Goal: Navigation & Orientation: Find specific page/section

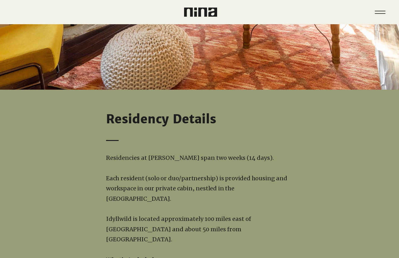
scroll to position [338, 0]
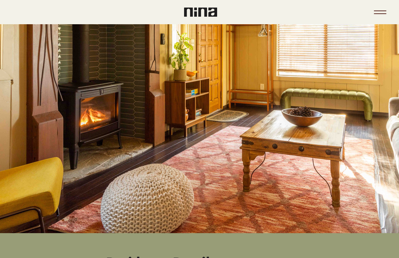
click at [377, 14] on icon "Menu" at bounding box center [380, 13] width 12 height 1
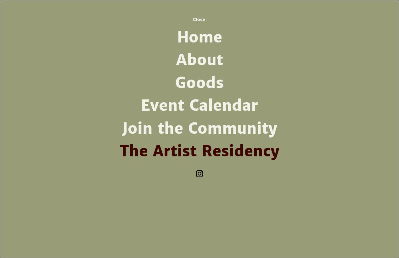
scroll to position [0, 0]
click at [203, 129] on link "Join the Community" at bounding box center [200, 129] width 164 height 23
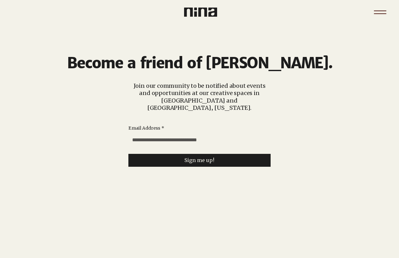
click at [378, 17] on icon "Menu" at bounding box center [381, 12] width 22 height 22
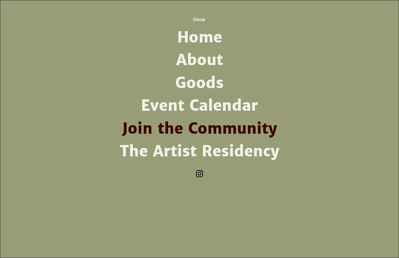
click at [205, 64] on link "About" at bounding box center [200, 60] width 164 height 23
